Goal: Entertainment & Leisure: Consume media (video, audio)

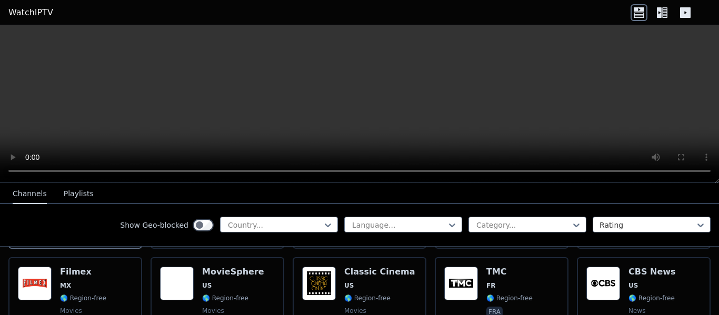
scroll to position [246, 0]
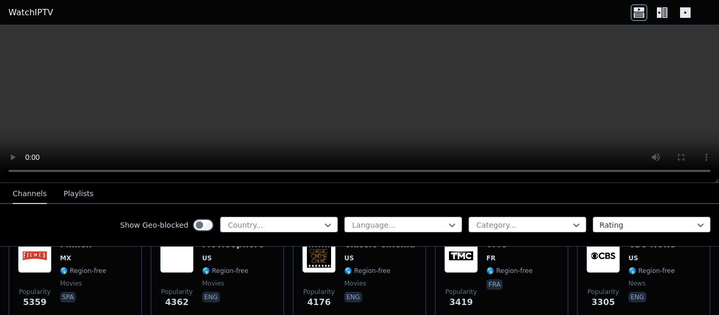
click at [661, 14] on icon at bounding box center [659, 12] width 5 height 11
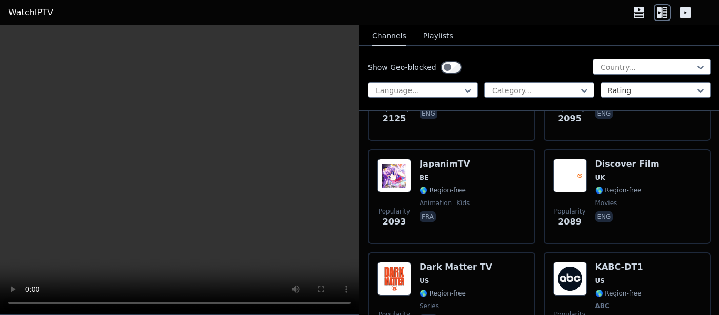
scroll to position [1249, 0]
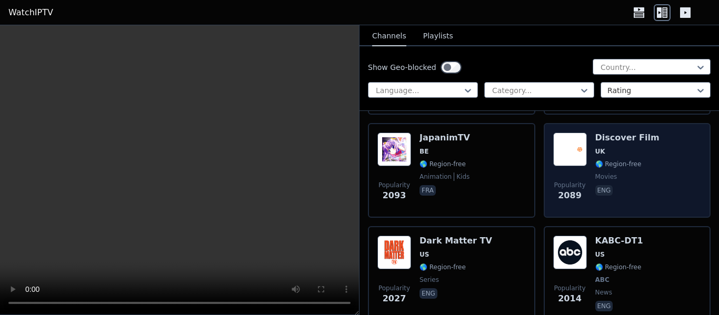
click at [626, 160] on span "🌎 Region-free" at bounding box center [618, 164] width 46 height 8
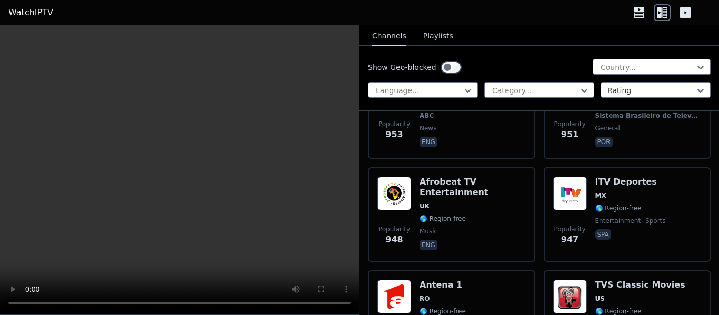
scroll to position [3563, 0]
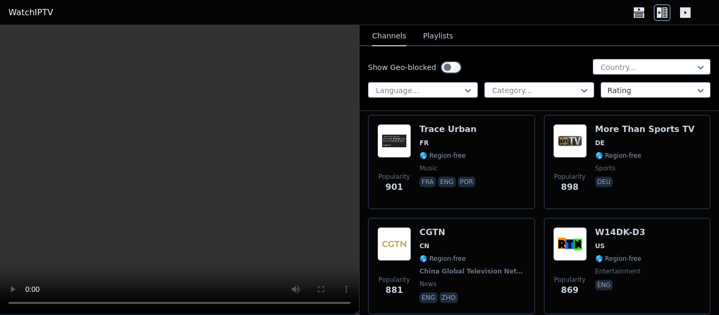
scroll to position [4213, 0]
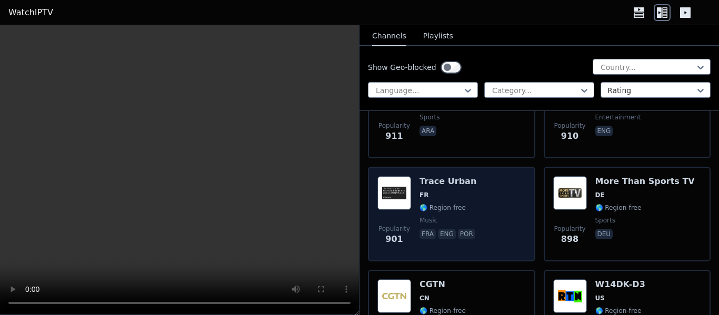
click at [428, 193] on div "Trace Urban FR 🌎 Region-free music fra eng por" at bounding box center [449, 214] width 58 height 76
click at [436, 179] on div "Trace Urban FR 🌎 Region-free music fra eng por" at bounding box center [449, 214] width 58 height 76
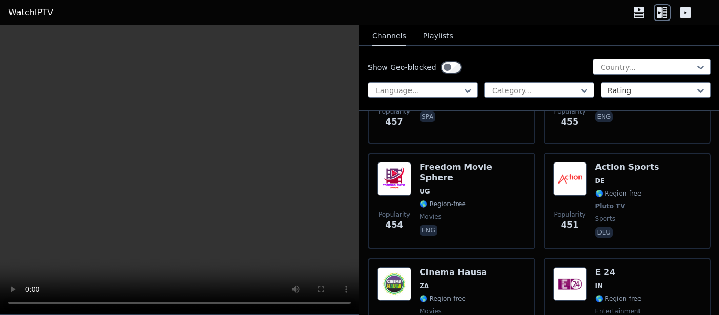
scroll to position [9753, 0]
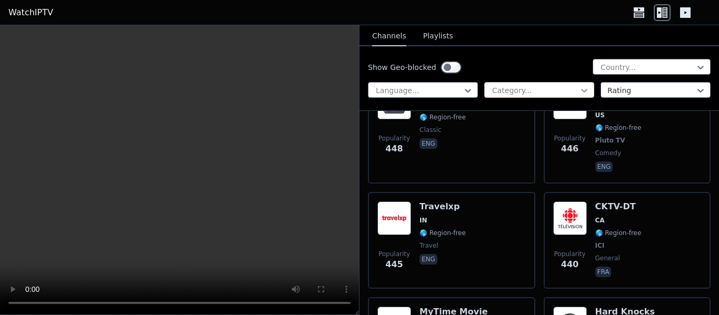
click at [579, 88] on icon at bounding box center [584, 90] width 11 height 11
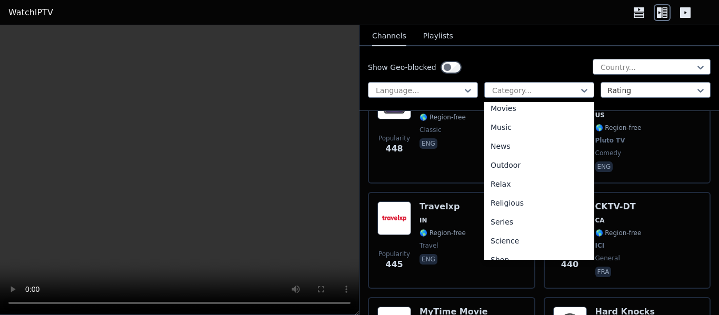
scroll to position [292, 0]
click at [508, 129] on div "Music" at bounding box center [539, 125] width 110 height 19
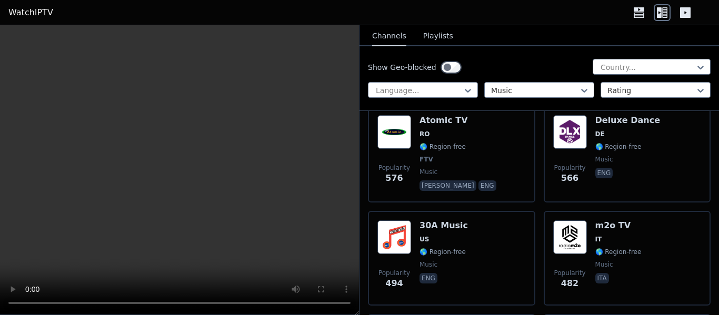
scroll to position [702, 0]
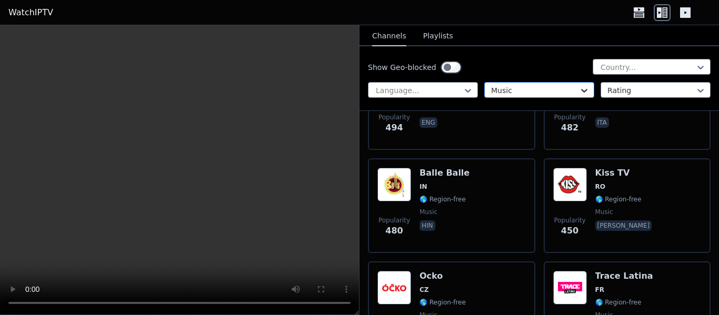
click at [581, 92] on icon at bounding box center [584, 91] width 6 height 4
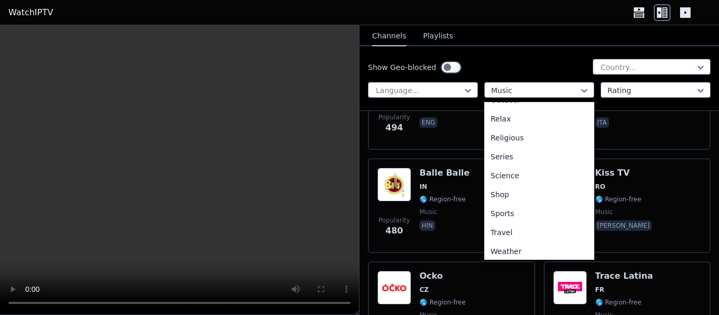
scroll to position [358, 0]
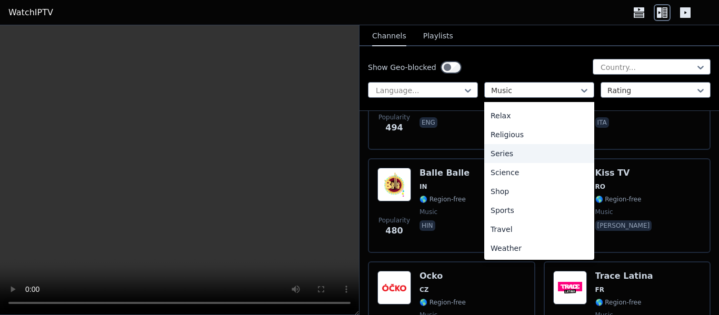
click at [508, 151] on div "Series" at bounding box center [539, 153] width 110 height 19
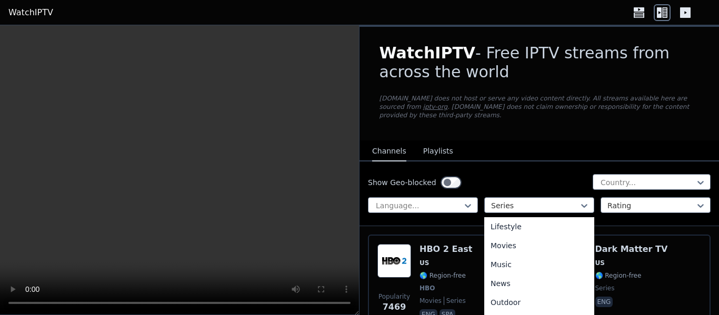
scroll to position [399, 0]
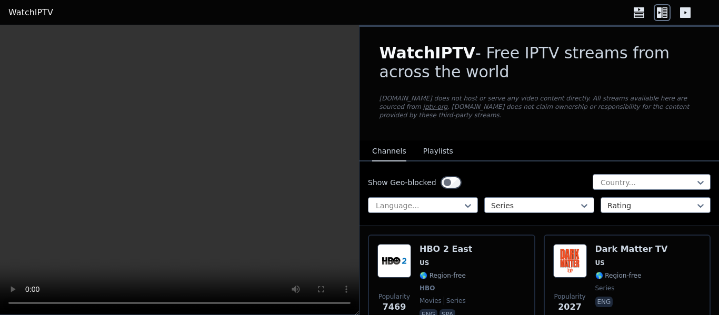
click at [707, 196] on div "Show Geo-blocked Country... Language... Series Rating" at bounding box center [538, 194] width 359 height 65
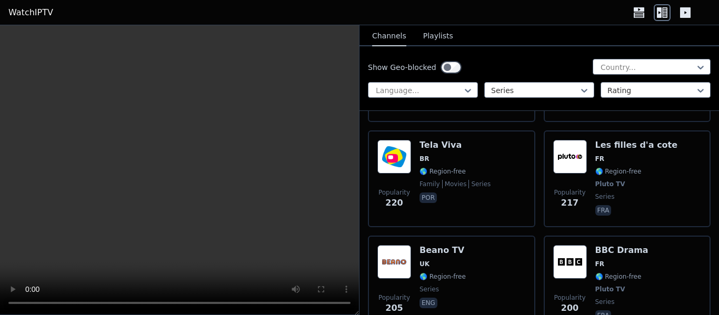
scroll to position [653, 0]
